Goal: Register for event/course

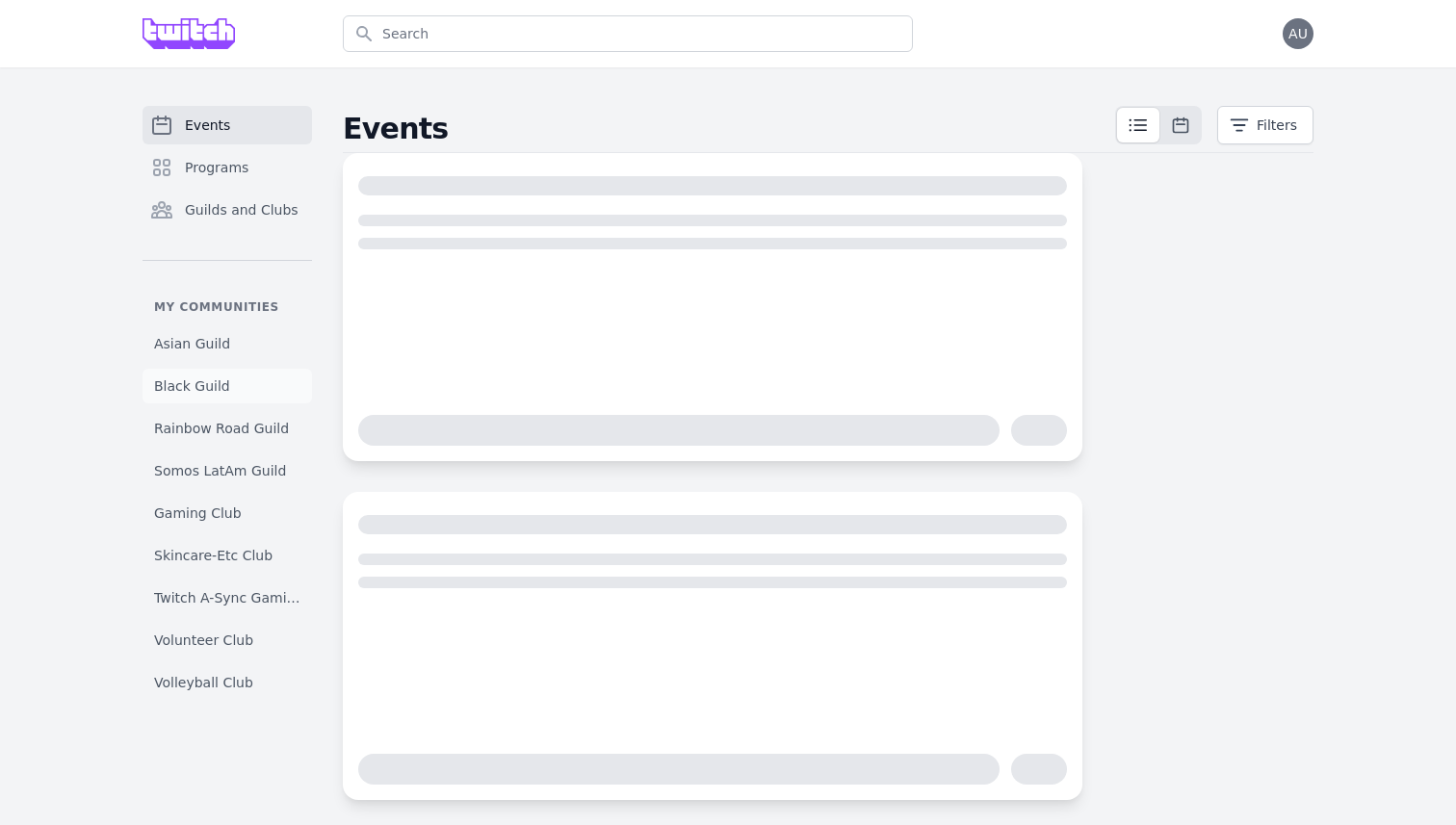
click at [227, 391] on link "Black Guild" at bounding box center [227, 386] width 169 height 35
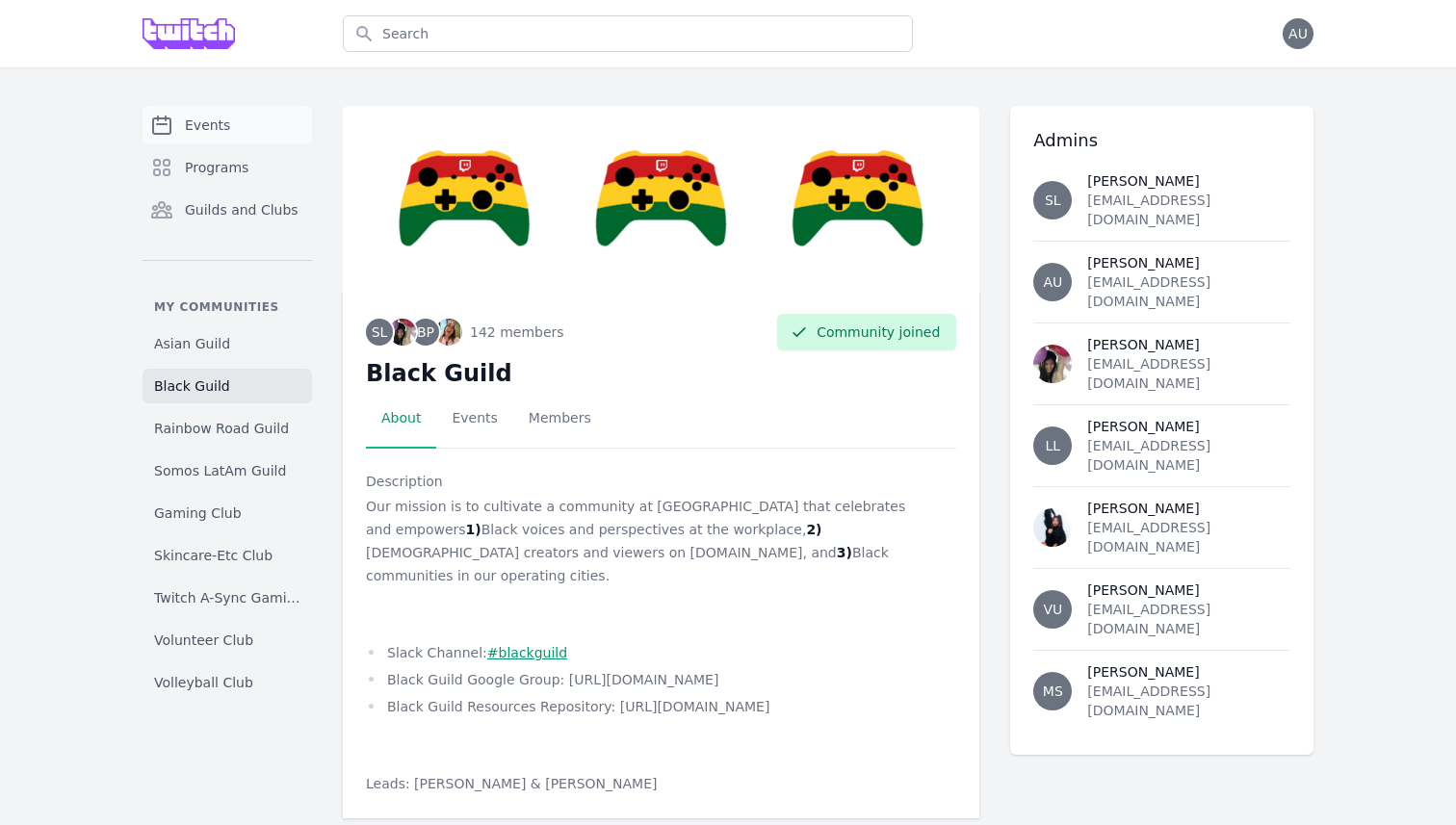
click at [235, 122] on link "Events" at bounding box center [227, 126] width 169 height 39
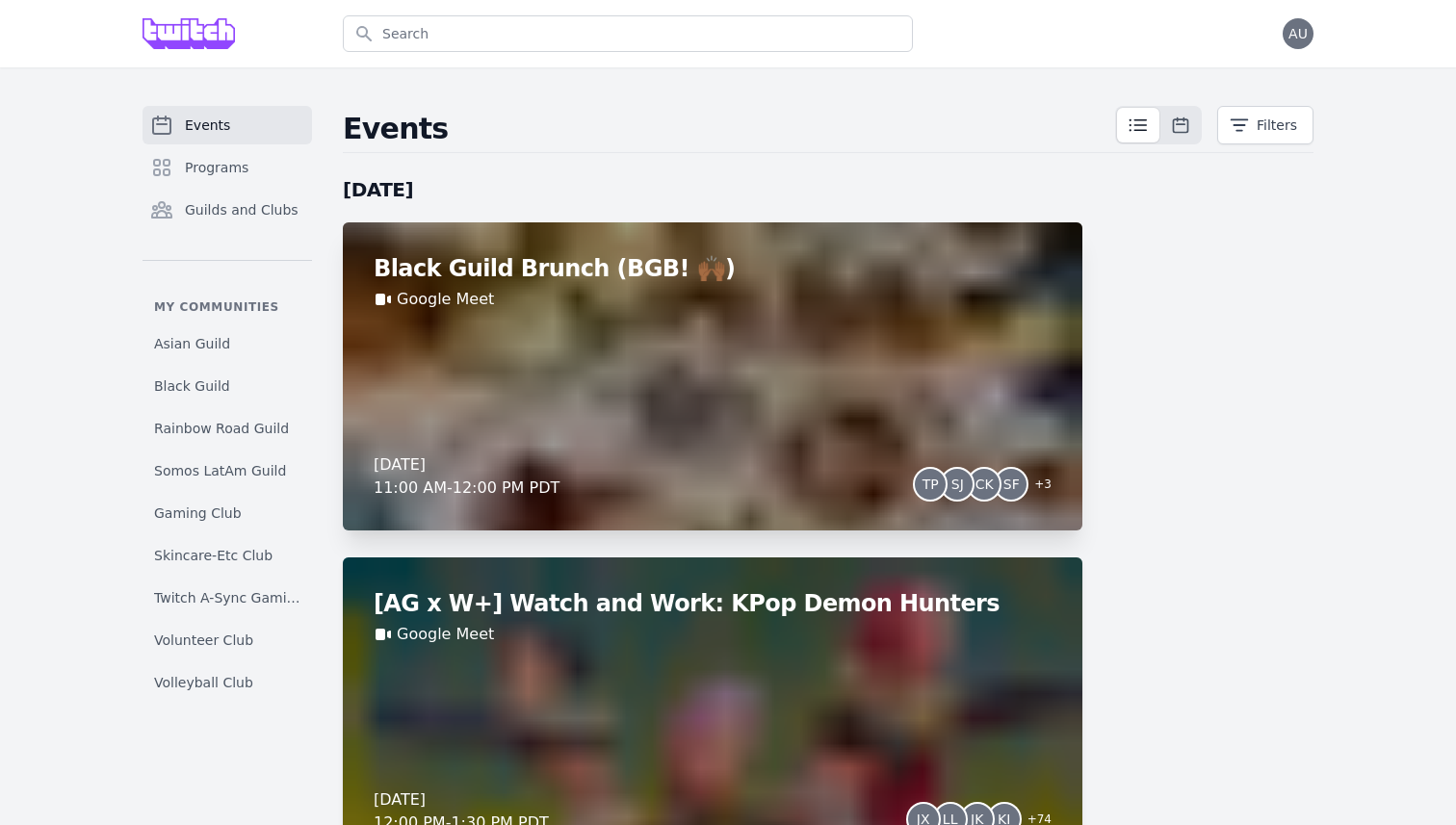
click at [632, 430] on div "Black Guild Brunch (BGB! 🙌🏾) Google Meet [DATE] 11:00 AM - 12:00 PM PDT TP SJ C…" at bounding box center [712, 377] width 740 height 308
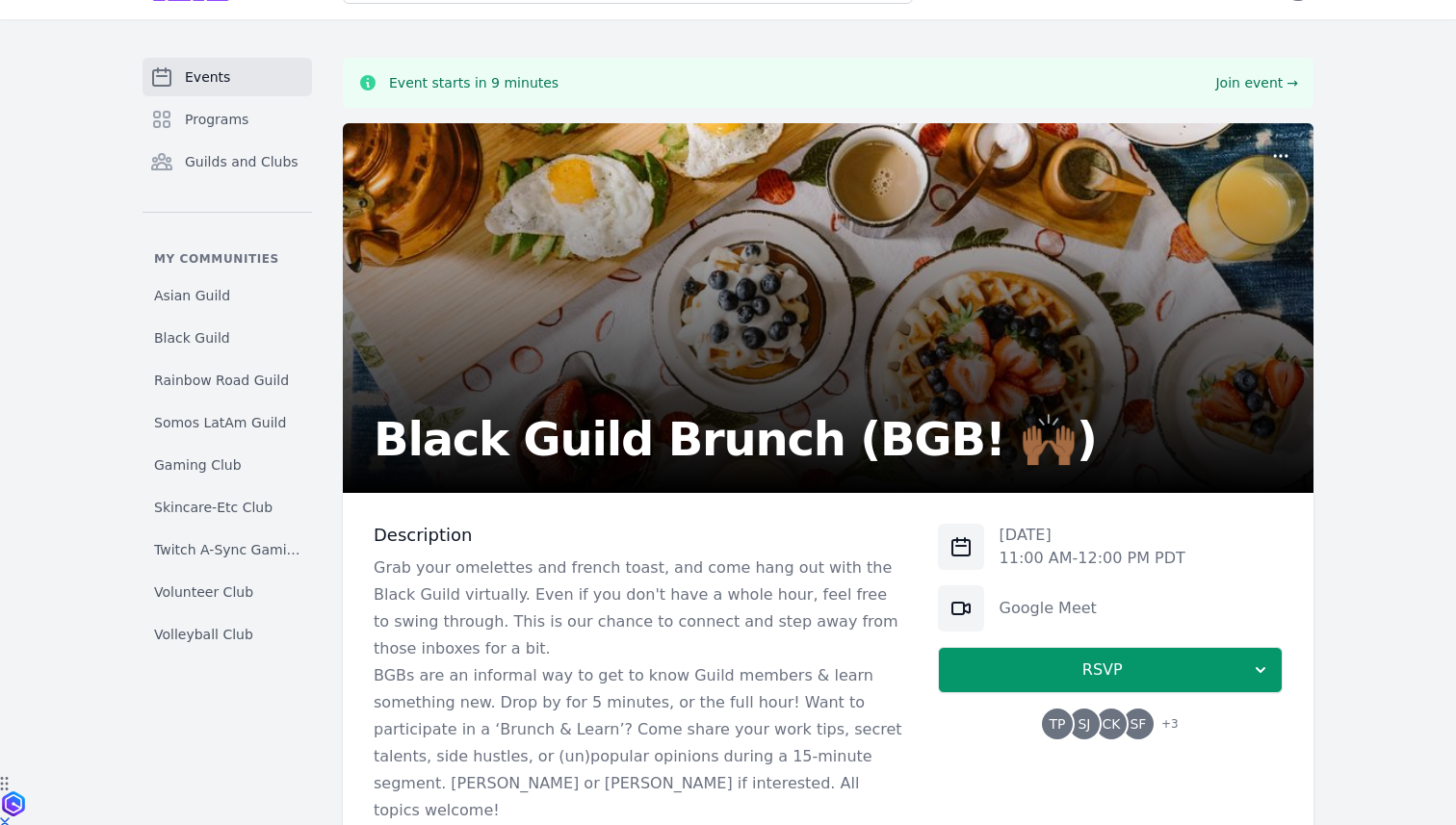
scroll to position [117, 0]
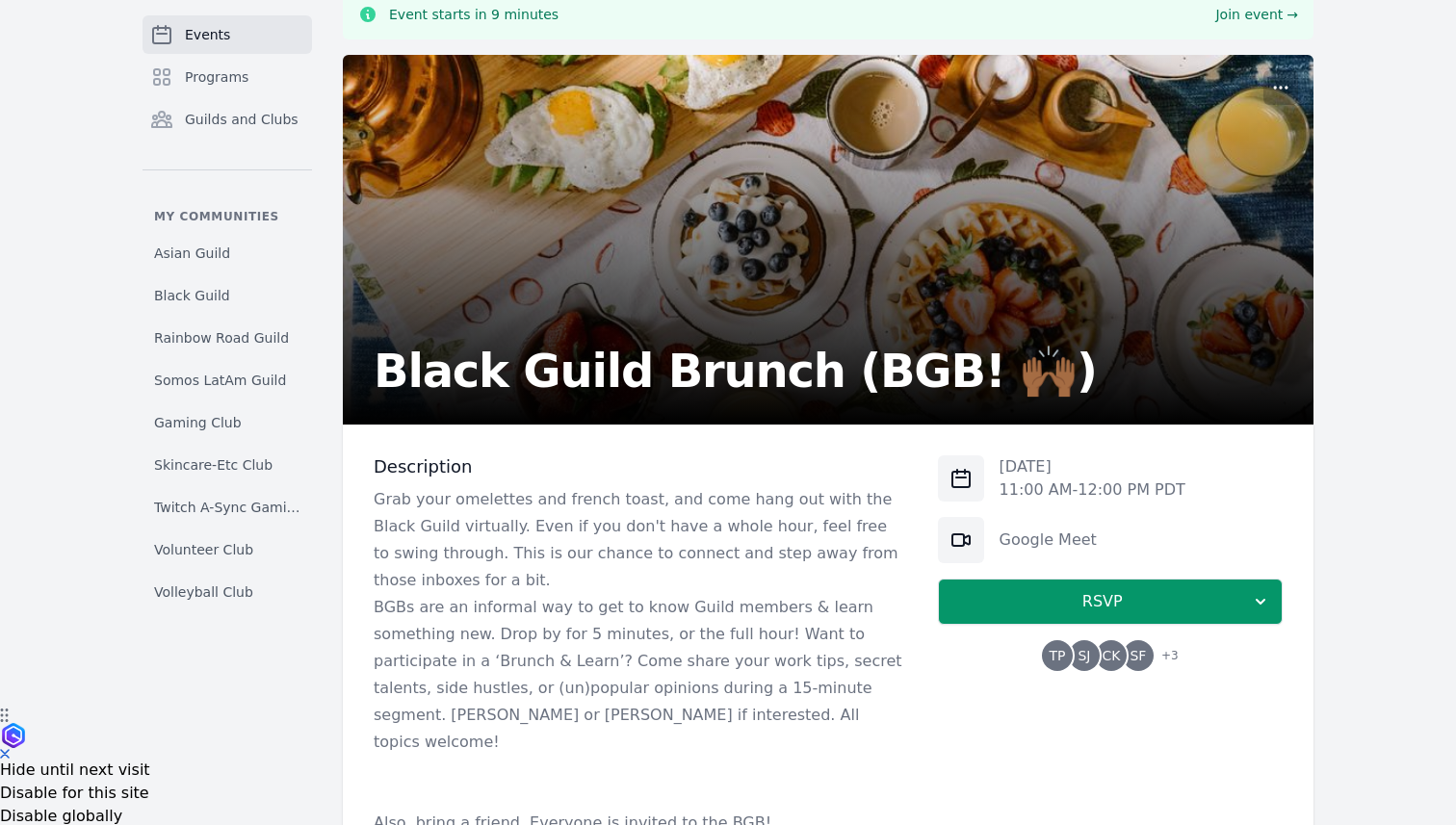
click at [1086, 645] on span "SJ" at bounding box center [1084, 656] width 31 height 31
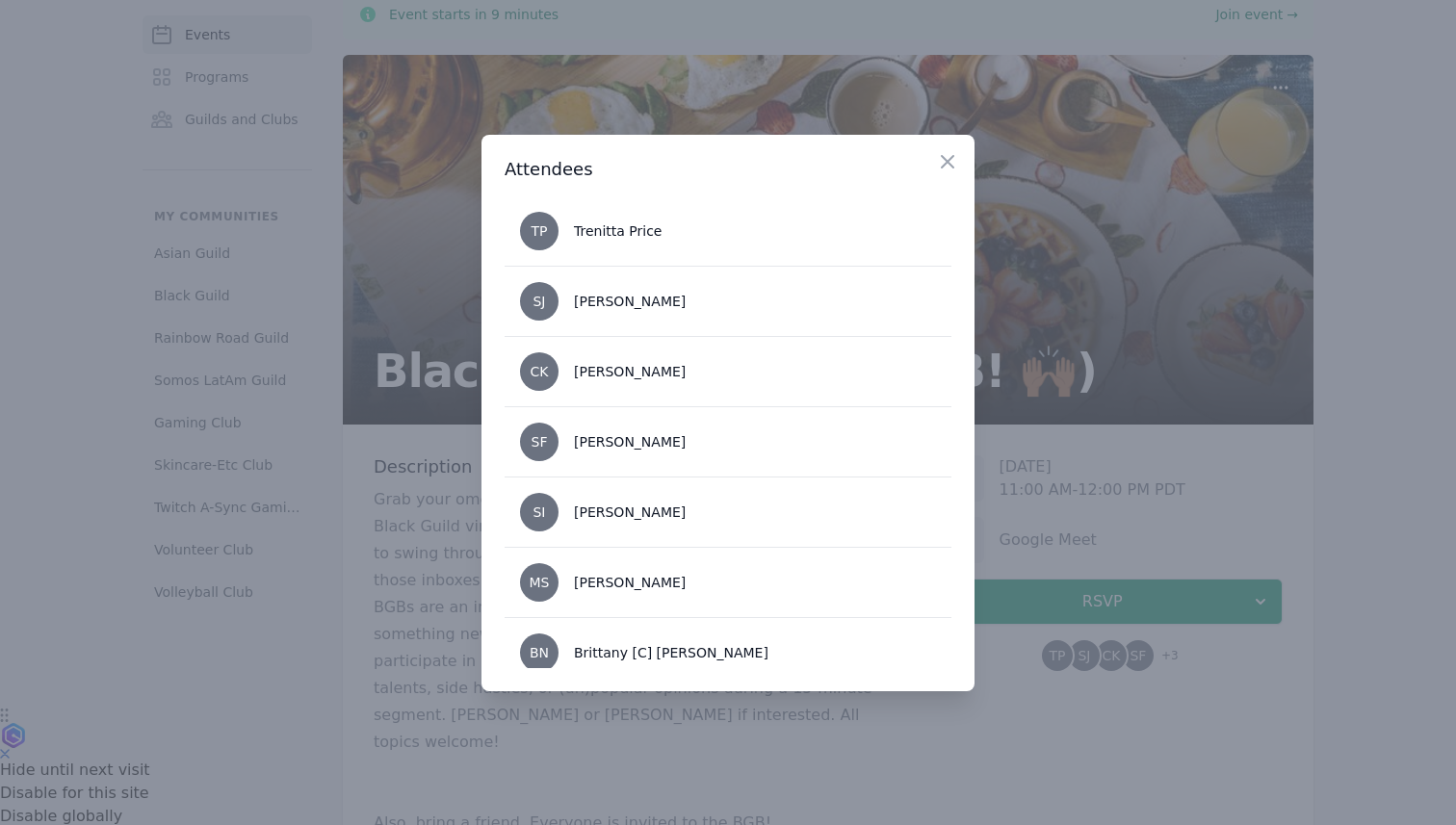
scroll to position [19, 0]
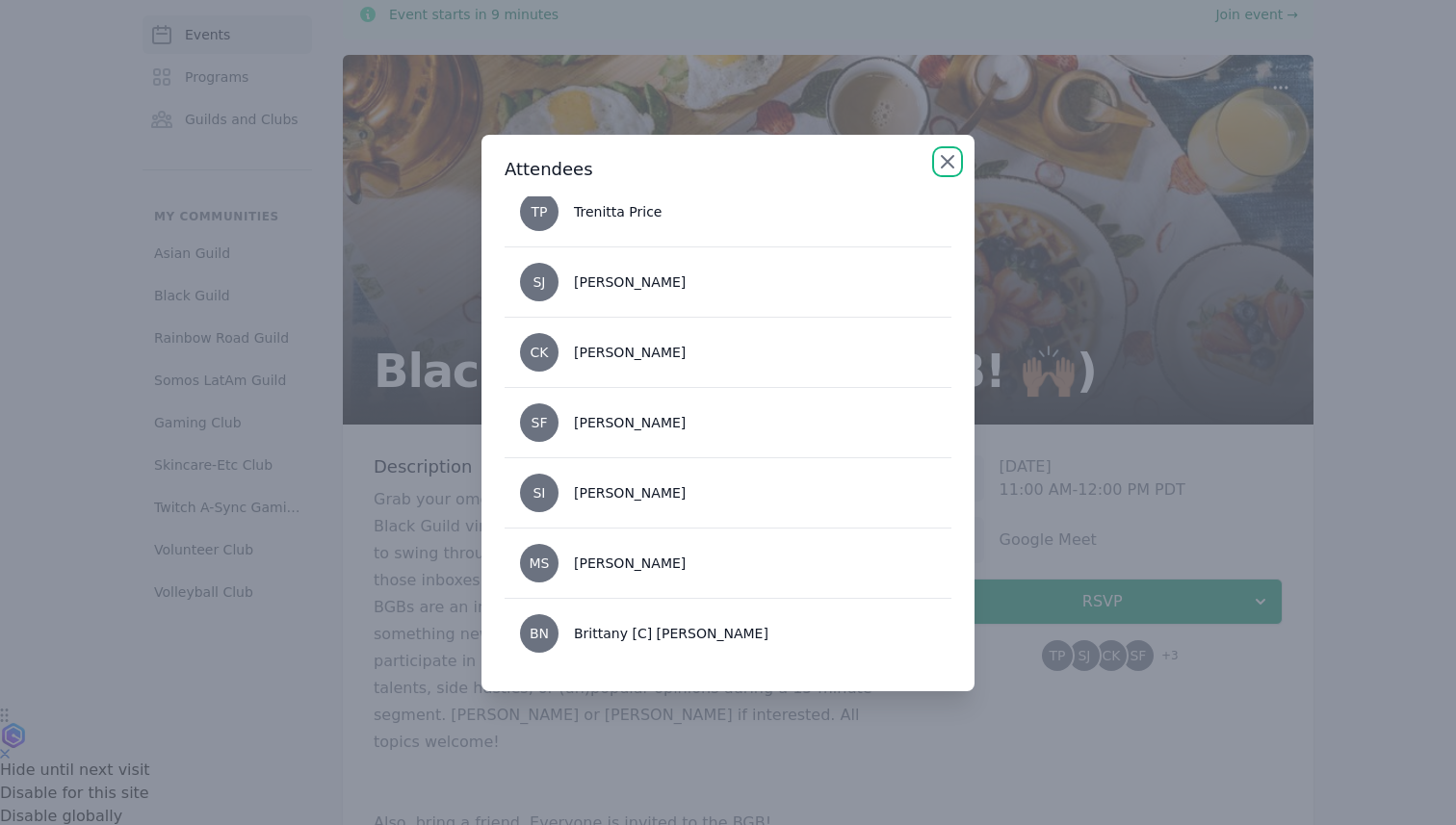
click at [950, 159] on icon "button" at bounding box center [948, 161] width 12 height 12
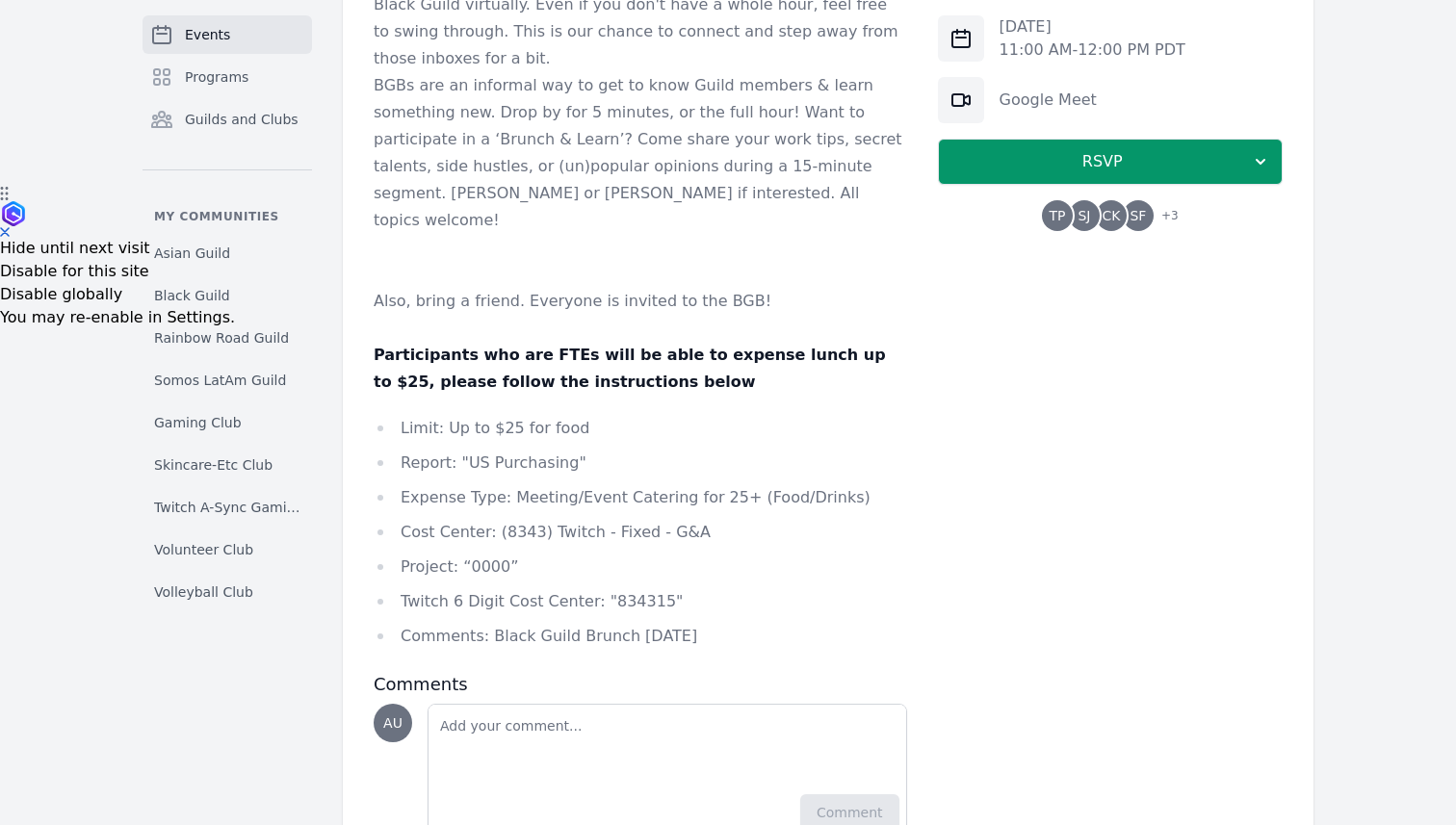
scroll to position [662, 0]
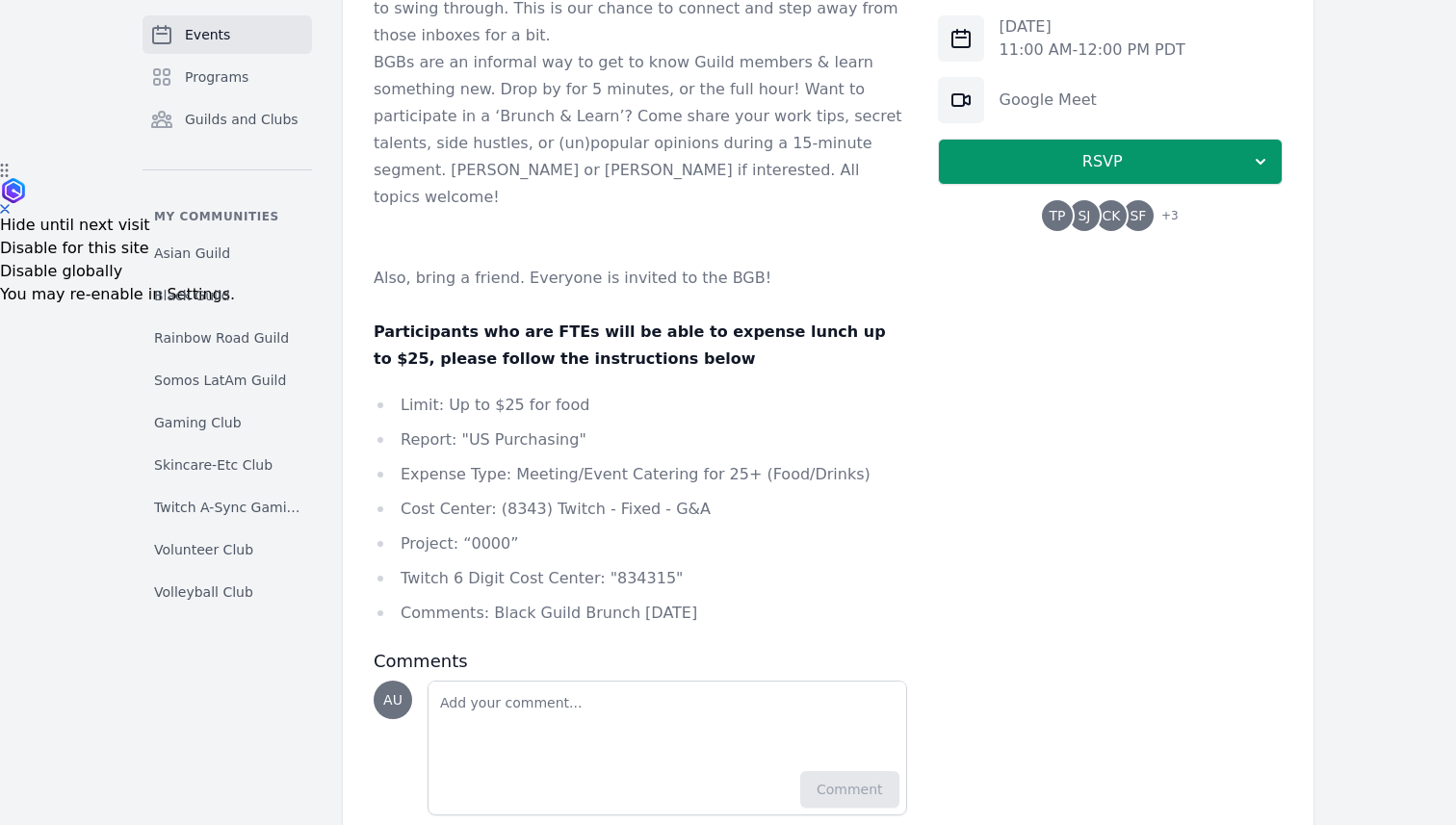
drag, startPoint x: 704, startPoint y: 583, endPoint x: 391, endPoint y: 374, distance: 376.4
click at [391, 392] on ul "Limit: Up to $25 for food Report: "US Purchasing" Expense Type: Meeting/Event C…" at bounding box center [640, 509] width 533 height 234
copy ul "Limit: Up to $25 for food Report: "US Purchasing" Expense Type: Meeting/Event C…"
